Goal: Book appointment/travel/reservation

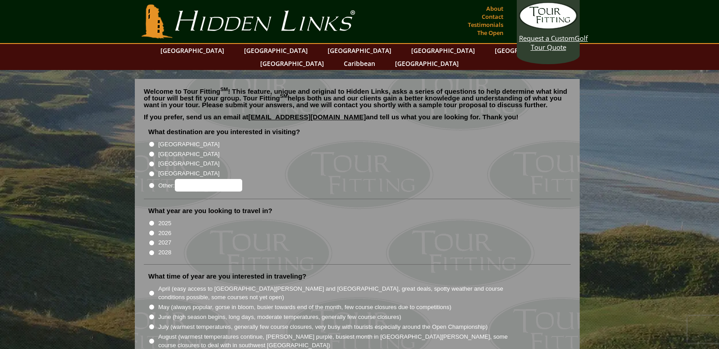
click at [154, 141] on input "[GEOGRAPHIC_DATA]" at bounding box center [152, 144] width 6 height 6
radio input "true"
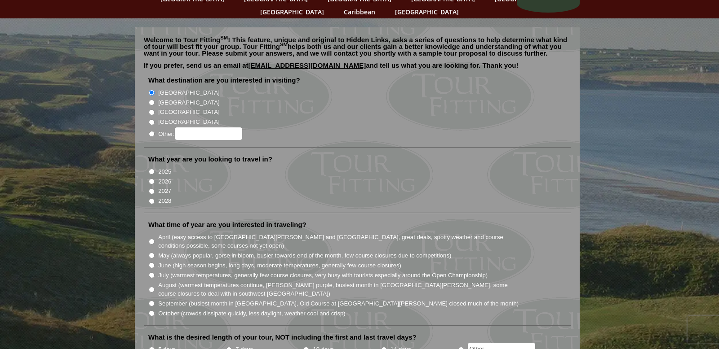
scroll to position [62, 0]
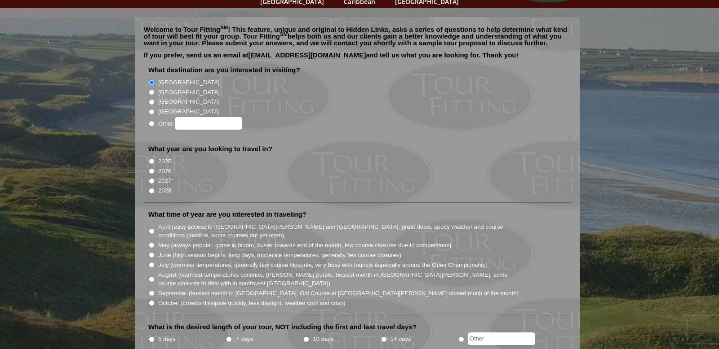
click at [153, 178] on input "2027" at bounding box center [152, 181] width 6 height 6
radio input "true"
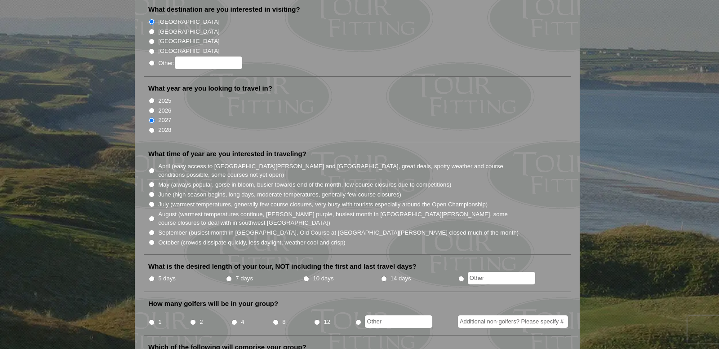
scroll to position [123, 0]
click at [154, 215] on input "August (warmest temperatures continue, heather bright purple, busiest month in …" at bounding box center [152, 218] width 6 height 6
radio input "true"
click at [232, 275] on input "7 days" at bounding box center [229, 278] width 6 height 6
radio input "true"
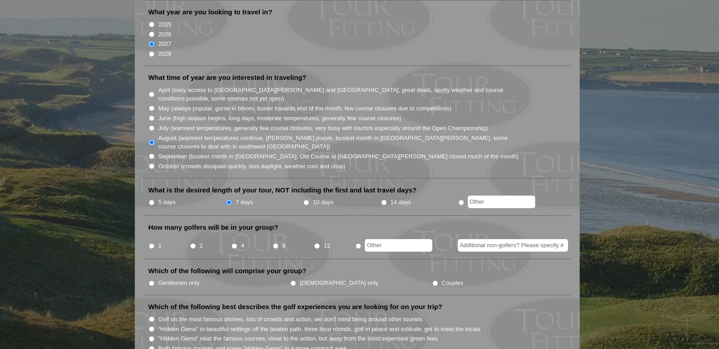
scroll to position [203, 0]
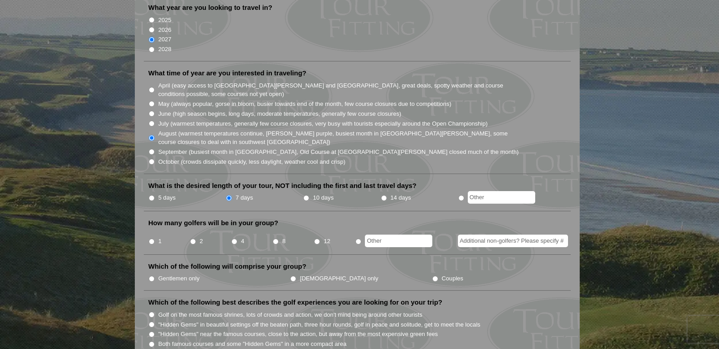
click at [194, 239] on input "2" at bounding box center [193, 242] width 6 height 6
radio input "true"
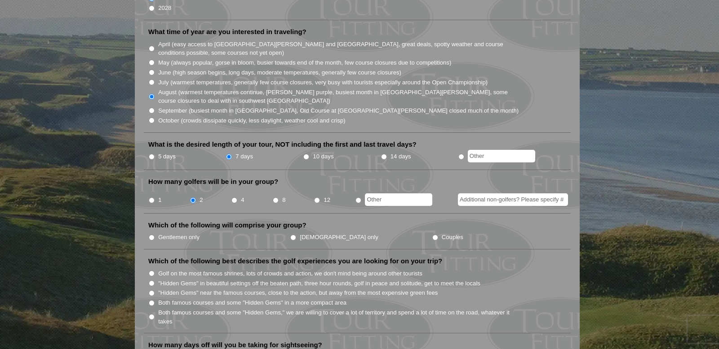
scroll to position [247, 0]
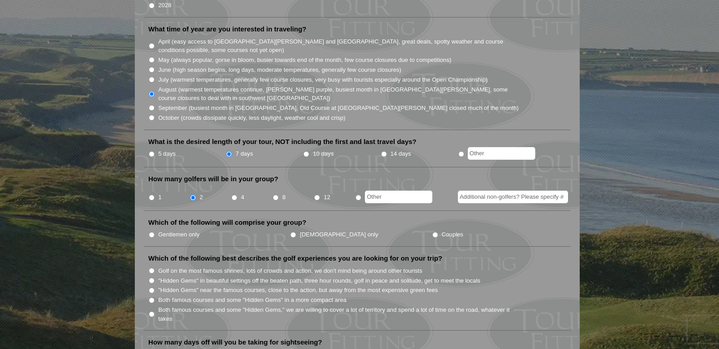
click at [151, 232] on input "Gentlemen only" at bounding box center [152, 235] width 6 height 6
radio input "true"
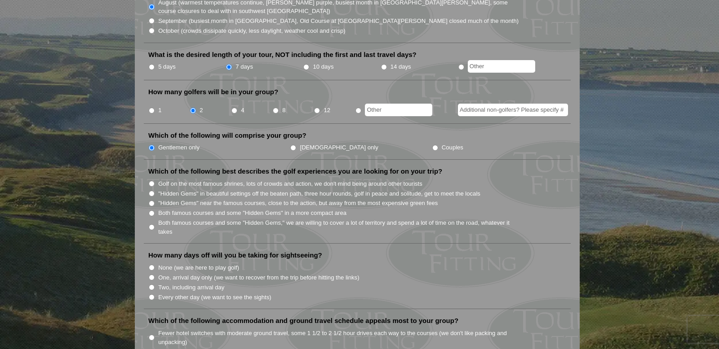
scroll to position [335, 0]
click at [154, 210] on input "Both famous courses and some "Hidden Gems" in a more compact area" at bounding box center [152, 213] width 6 height 6
radio input "true"
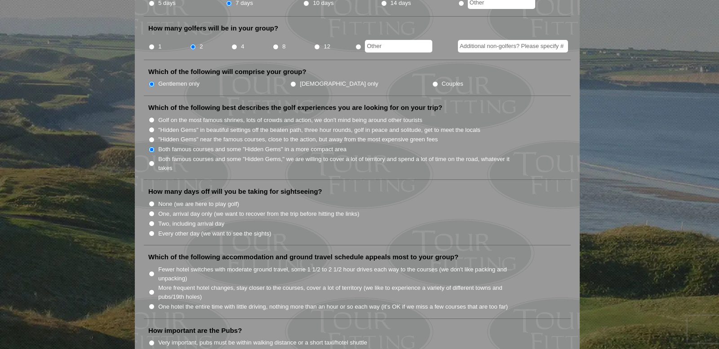
scroll to position [399, 0]
click at [154, 200] on input "None (we are here to play golf)" at bounding box center [152, 203] width 6 height 6
radio input "true"
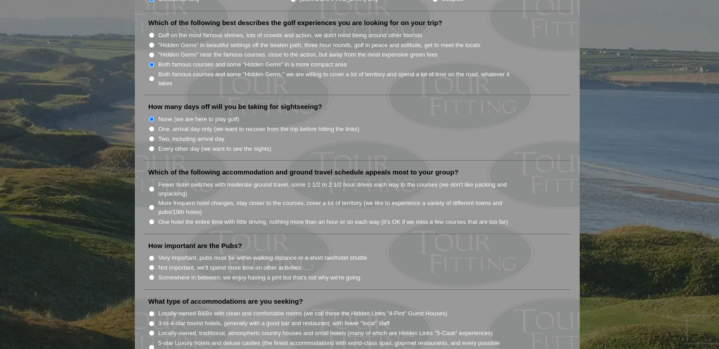
scroll to position [486, 0]
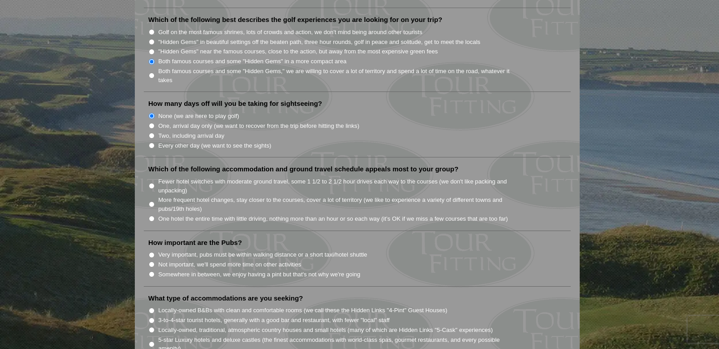
click at [152, 183] on input "Fewer hotel switches with moderate ground travel, some 1 1/2 to 2 1/2 hour driv…" at bounding box center [152, 186] width 6 height 6
radio input "true"
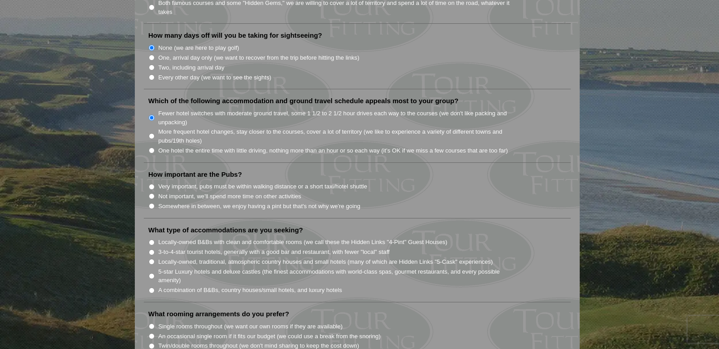
scroll to position [558, 0]
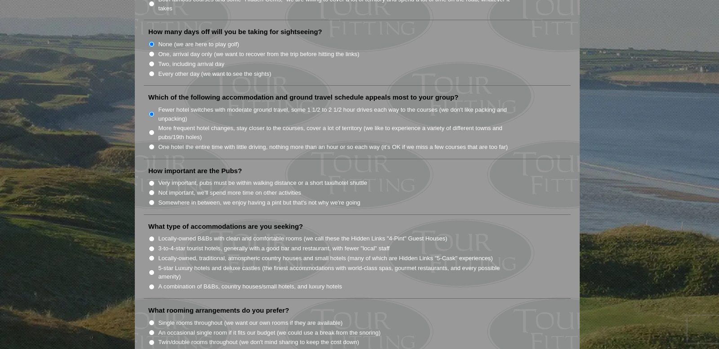
click at [154, 190] on input "Not important, we'll spend more time on other activities" at bounding box center [152, 193] width 6 height 6
radio input "true"
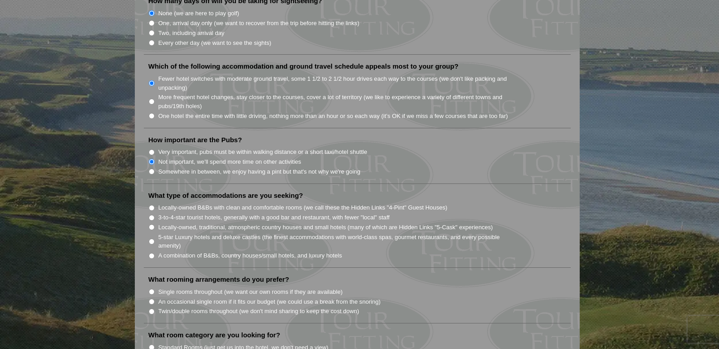
scroll to position [592, 0]
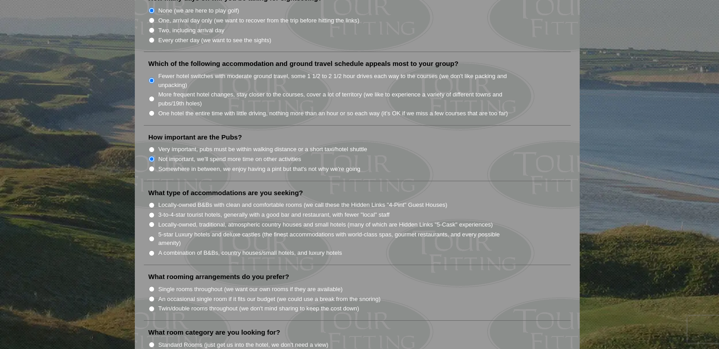
click at [154, 212] on input "3-to-4-star tourist hotels, generally with a good bar and restaurant, with fewe…" at bounding box center [152, 215] width 6 height 6
radio input "true"
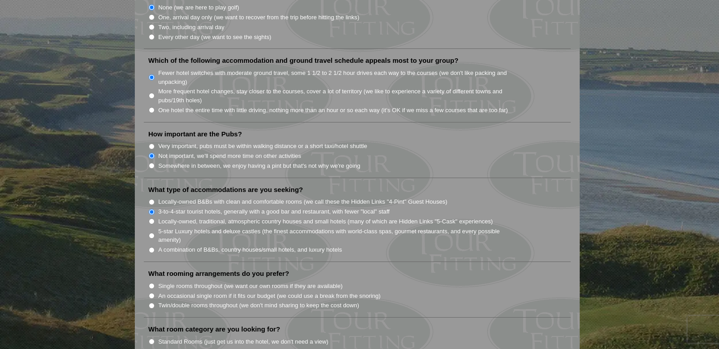
scroll to position [596, 0]
click at [154, 217] on input "Locally-owned, traditional, atmospheric country houses and small hotels (many o…" at bounding box center [152, 220] width 6 height 6
radio input "true"
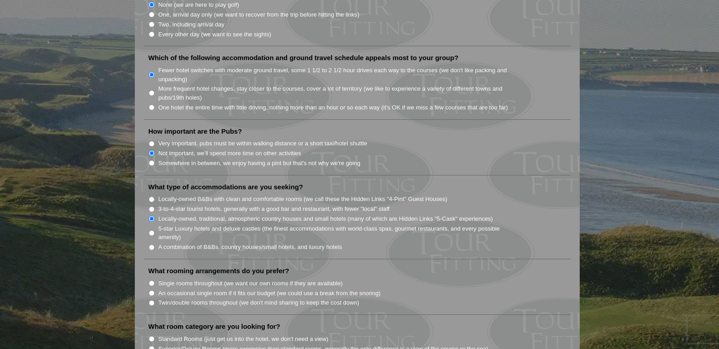
scroll to position [600, 0]
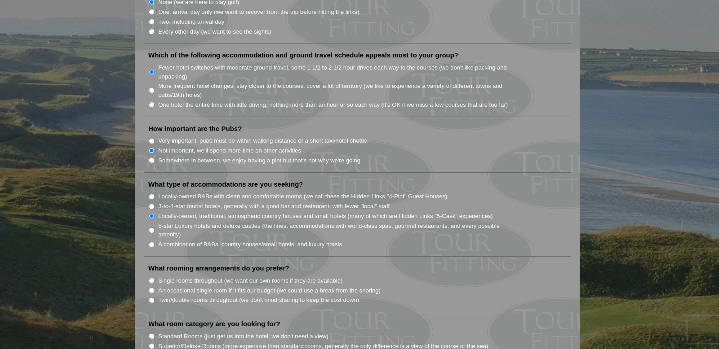
click at [153, 194] on input "Locally-owned B&Bs with clean and comfortable rooms (we call these the Hidden L…" at bounding box center [152, 197] width 6 height 6
radio input "true"
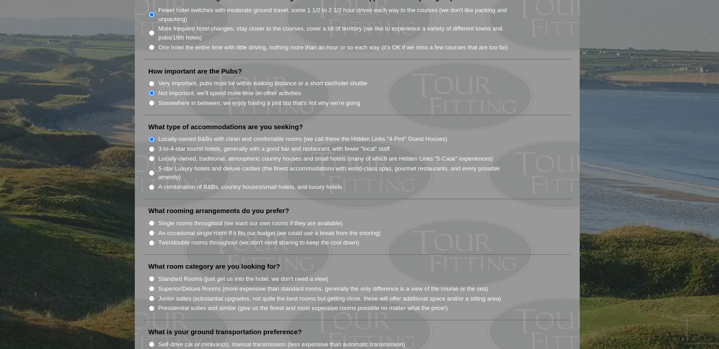
scroll to position [661, 0]
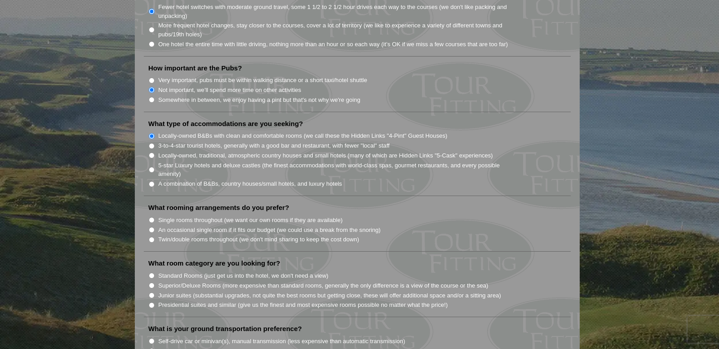
click at [152, 227] on input "An occasional single room if it fits our budget (we could use a break from the …" at bounding box center [152, 230] width 6 height 6
radio input "true"
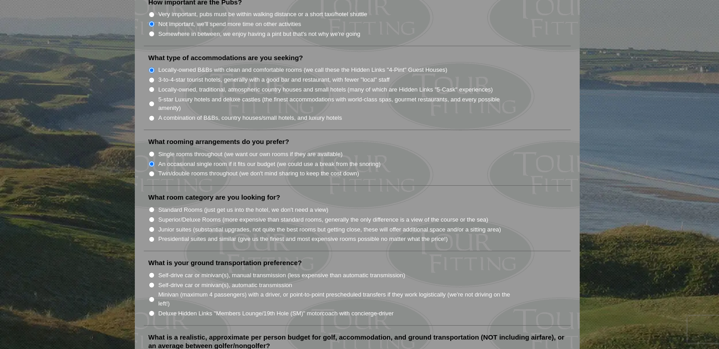
scroll to position [728, 0]
click at [154, 216] on input "Superior/Deluxe Rooms (more expensive than standard rooms, generally the only d…" at bounding box center [152, 219] width 6 height 6
radio input "true"
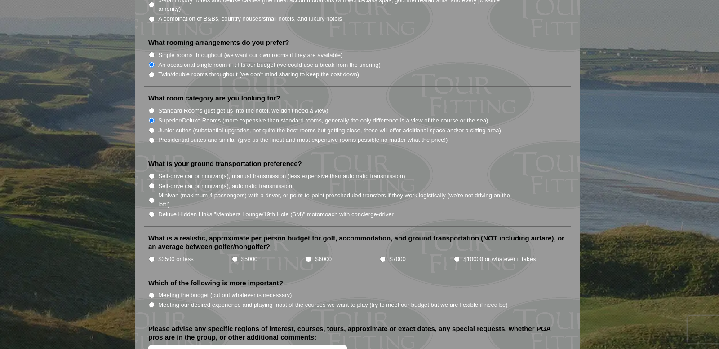
scroll to position [827, 0]
click at [153, 173] on input "Self-drive car or minivan(s), manual transmission (less expensive than automati…" at bounding box center [152, 176] width 6 height 6
radio input "true"
click at [159, 181] on li "Self-drive car or minivan(s), automatic transmission" at bounding box center [360, 186] width 425 height 10
click at [154, 183] on input "Self-drive car or minivan(s), automatic transmission" at bounding box center [152, 186] width 6 height 6
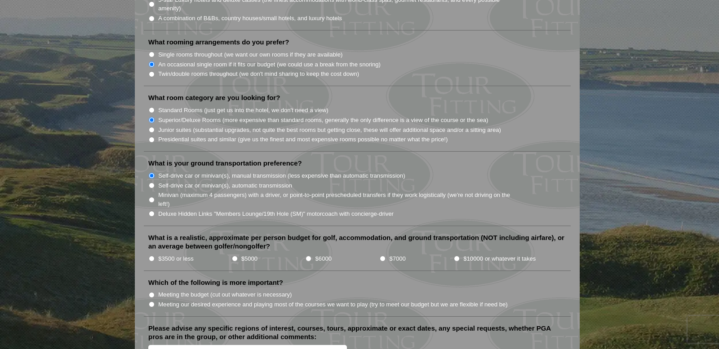
radio input "true"
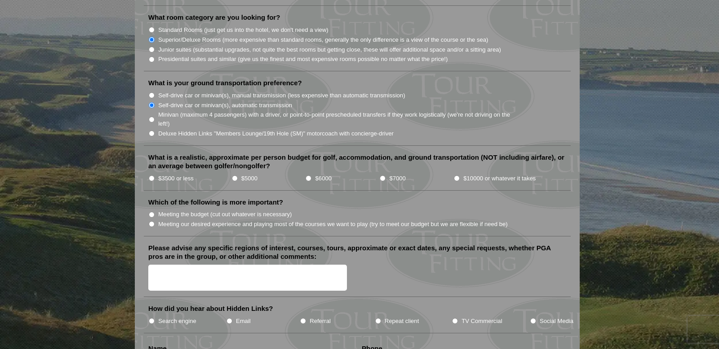
scroll to position [912, 0]
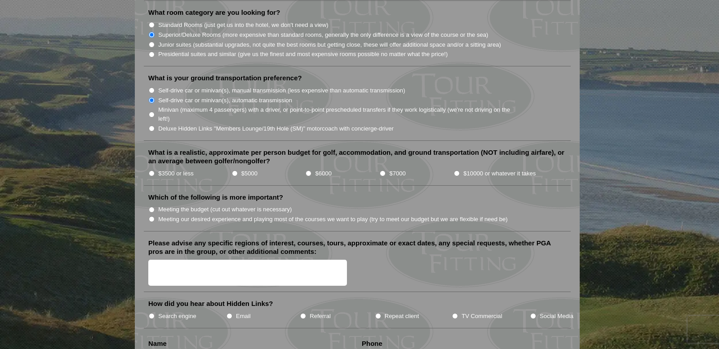
click at [153, 216] on input "Meeting our desired experience and playing most of the courses we want to play …" at bounding box center [152, 219] width 6 height 6
radio input "true"
click at [309, 171] on input "$6000" at bounding box center [308, 174] width 6 height 6
radio input "true"
click at [380, 171] on input "$7000" at bounding box center [382, 174] width 6 height 6
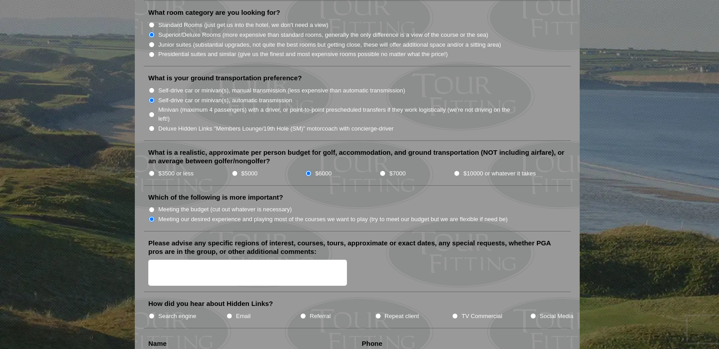
radio input "true"
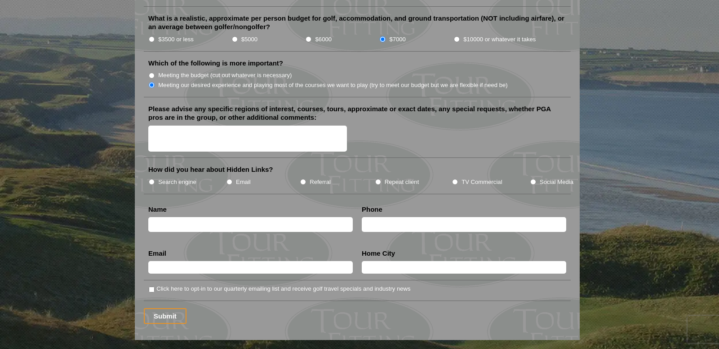
scroll to position [1047, 0]
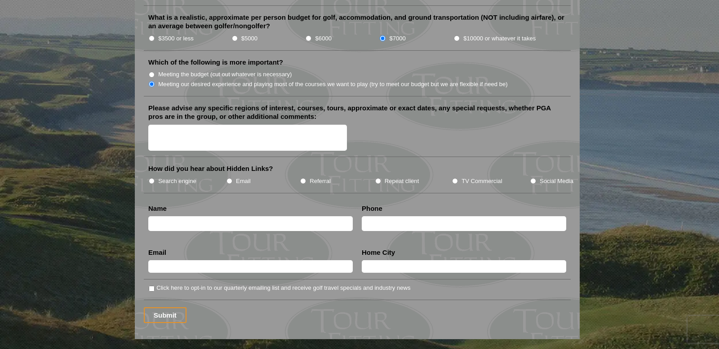
click at [157, 176] on li "Search engine" at bounding box center [187, 181] width 78 height 10
click at [153, 178] on input "Search engine" at bounding box center [152, 181] width 6 height 6
radio input "true"
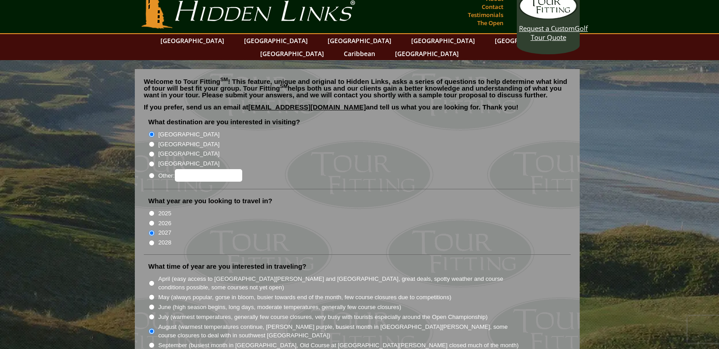
scroll to position [0, 0]
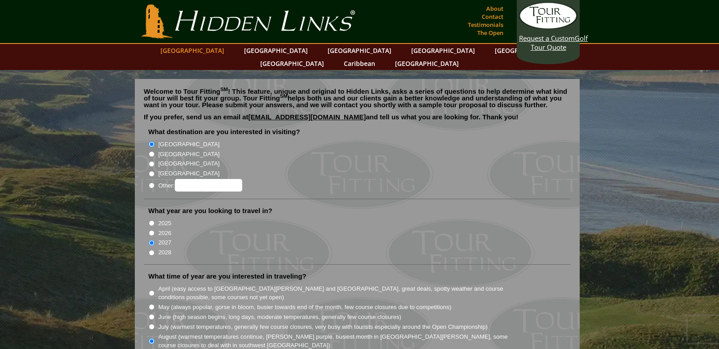
click at [222, 52] on link "[GEOGRAPHIC_DATA]" at bounding box center [192, 50] width 73 height 13
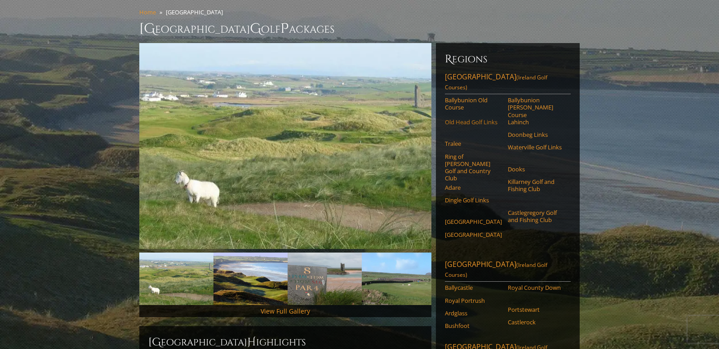
scroll to position [81, 0]
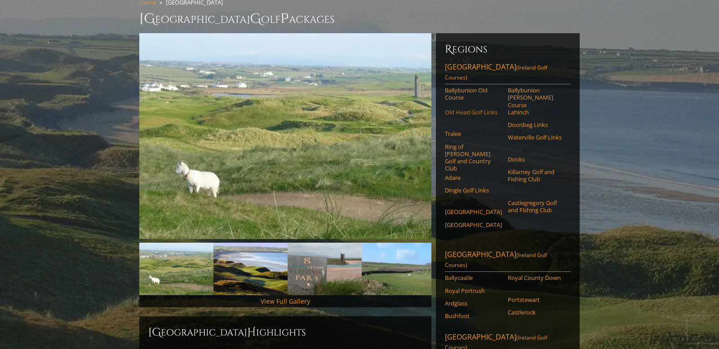
click at [459, 116] on link "Old Head Golf Links" at bounding box center [473, 112] width 57 height 7
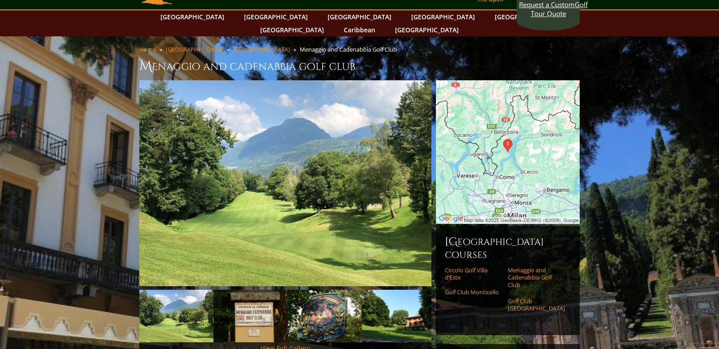
scroll to position [42, 0]
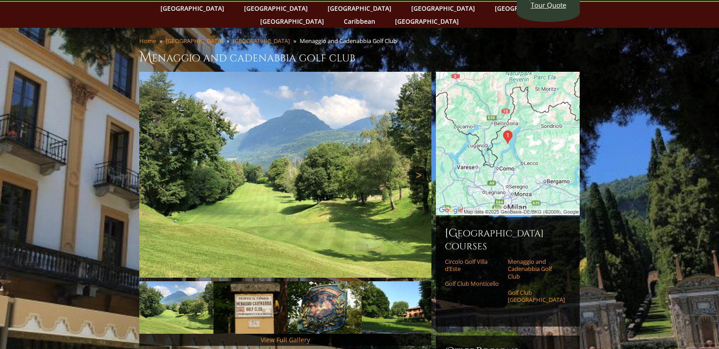
click at [418, 169] on link "Next" at bounding box center [418, 175] width 18 height 18
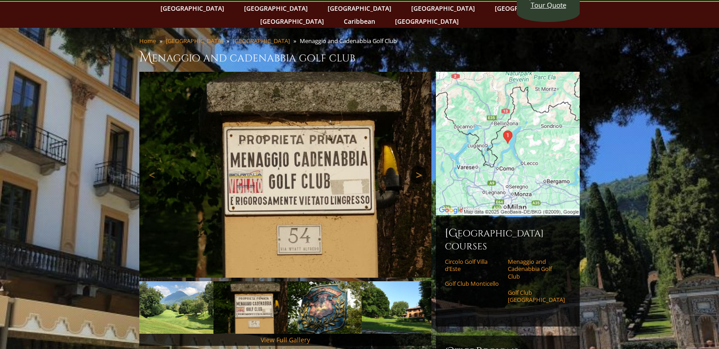
click at [418, 169] on link "Next" at bounding box center [418, 175] width 18 height 18
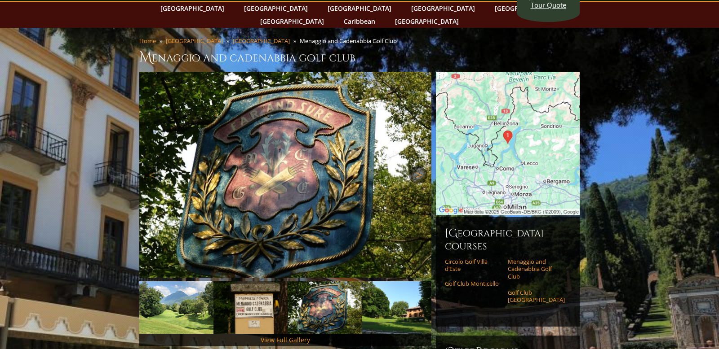
click at [418, 169] on link "Next" at bounding box center [418, 175] width 18 height 18
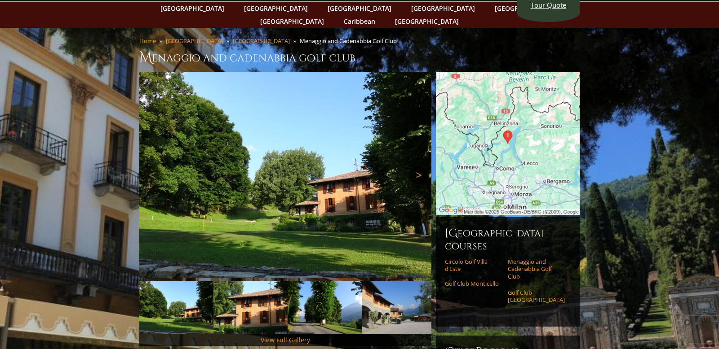
click at [418, 169] on link "Next" at bounding box center [418, 175] width 18 height 18
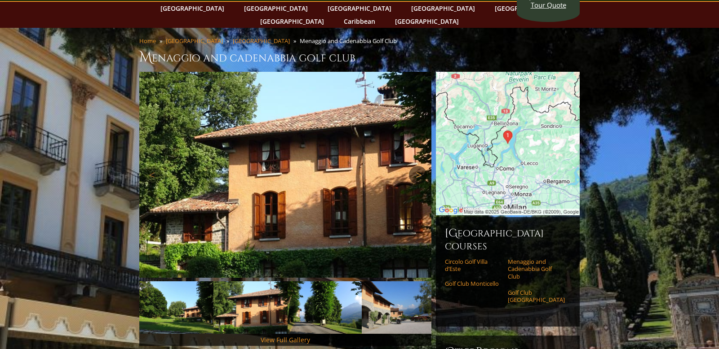
click at [418, 169] on link "Next" at bounding box center [418, 175] width 18 height 18
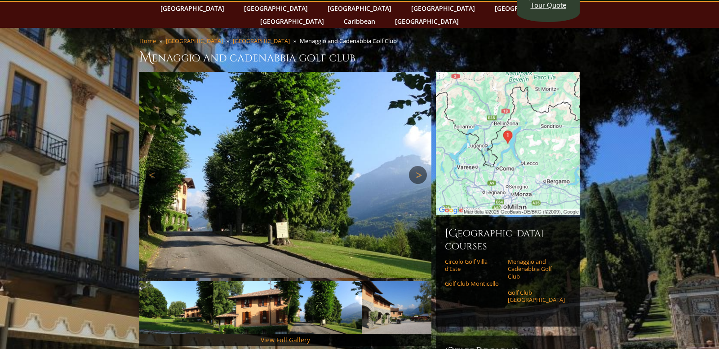
click at [418, 169] on link "Next" at bounding box center [418, 175] width 18 height 18
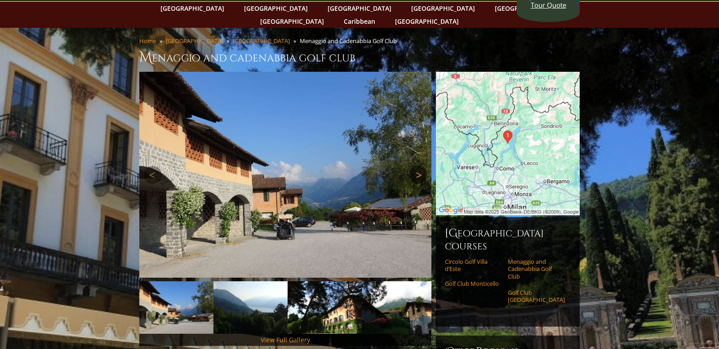
click at [418, 169] on link "Next" at bounding box center [418, 175] width 18 height 18
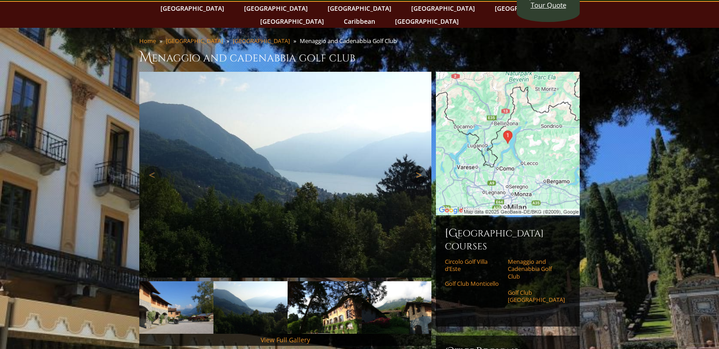
click at [418, 169] on link "Next" at bounding box center [418, 175] width 18 height 18
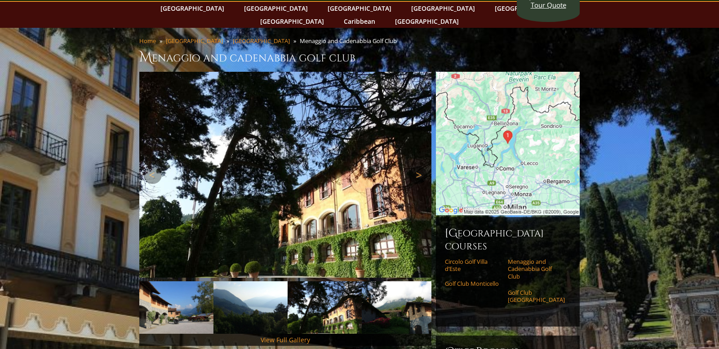
click at [418, 169] on link "Next" at bounding box center [418, 175] width 18 height 18
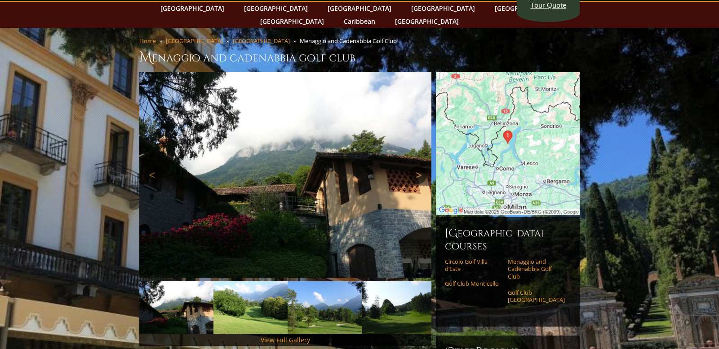
scroll to position [46, 0]
